Goal: Task Accomplishment & Management: Use online tool/utility

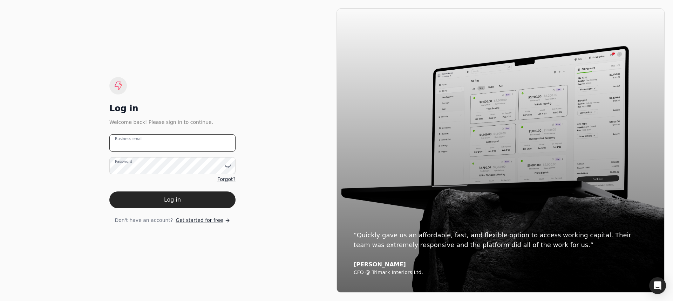
click at [149, 141] on email "Business email" at bounding box center [172, 143] width 126 height 17
type email "[PERSON_NAME][EMAIL_ADDRESS][DOMAIN_NAME]"
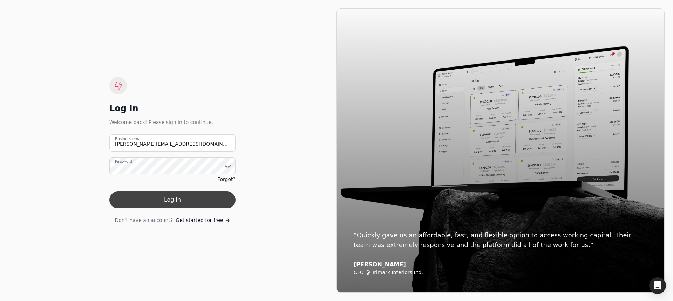
click at [173, 204] on button "Log in" at bounding box center [172, 200] width 126 height 17
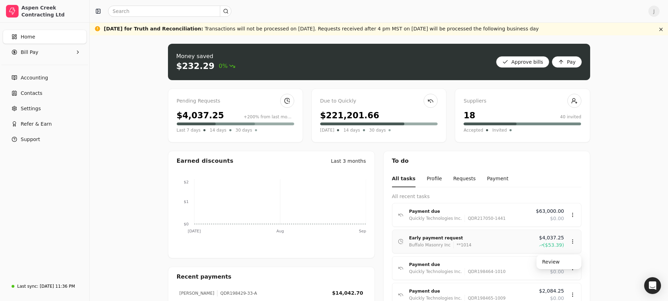
click at [443, 243] on div "Buffalo Masonry Inc" at bounding box center [429, 245] width 41 height 7
click at [550, 260] on div "Review" at bounding box center [559, 263] width 42 height 12
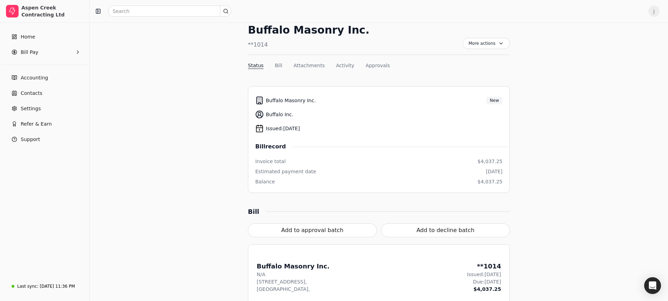
scroll to position [37, 0]
click at [332, 232] on button "Add to approval batch" at bounding box center [312, 231] width 129 height 14
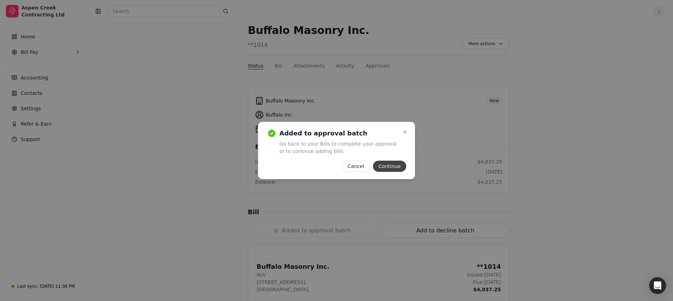
click at [380, 166] on button "Continue" at bounding box center [389, 166] width 33 height 11
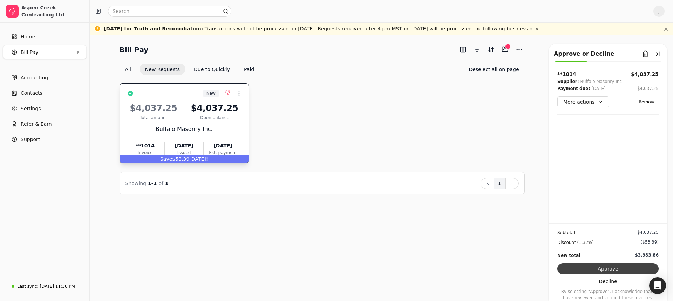
click at [587, 266] on button "Approve" at bounding box center [607, 269] width 101 height 11
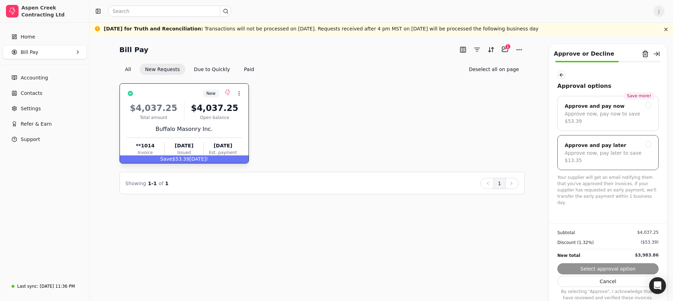
click at [615, 141] on div "Approve and pay later" at bounding box center [596, 145] width 62 height 8
click at [610, 272] on button "Submit approval" at bounding box center [607, 269] width 101 height 11
